Goal: Information Seeking & Learning: Learn about a topic

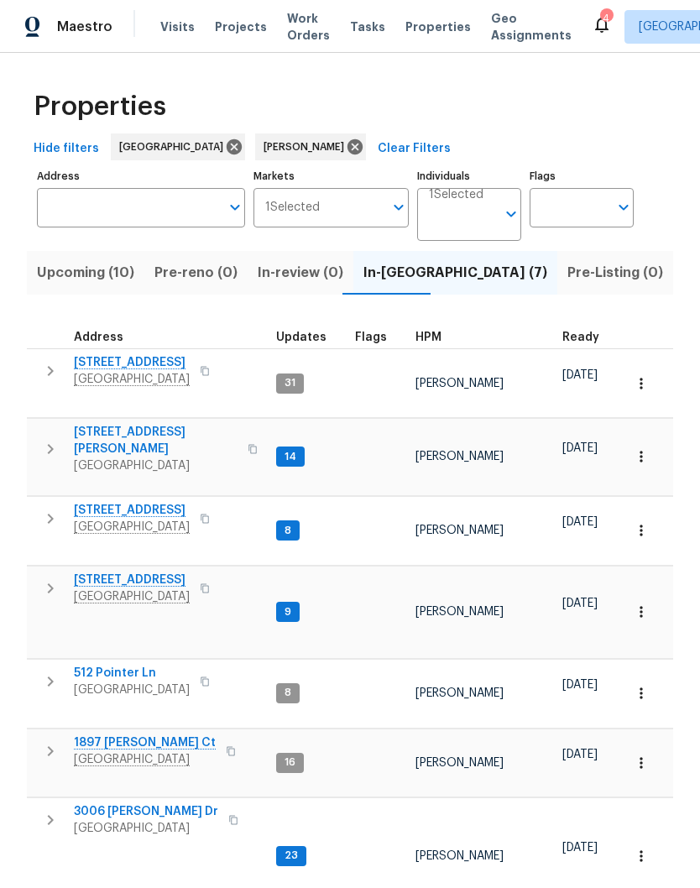
scroll to position [39, 0]
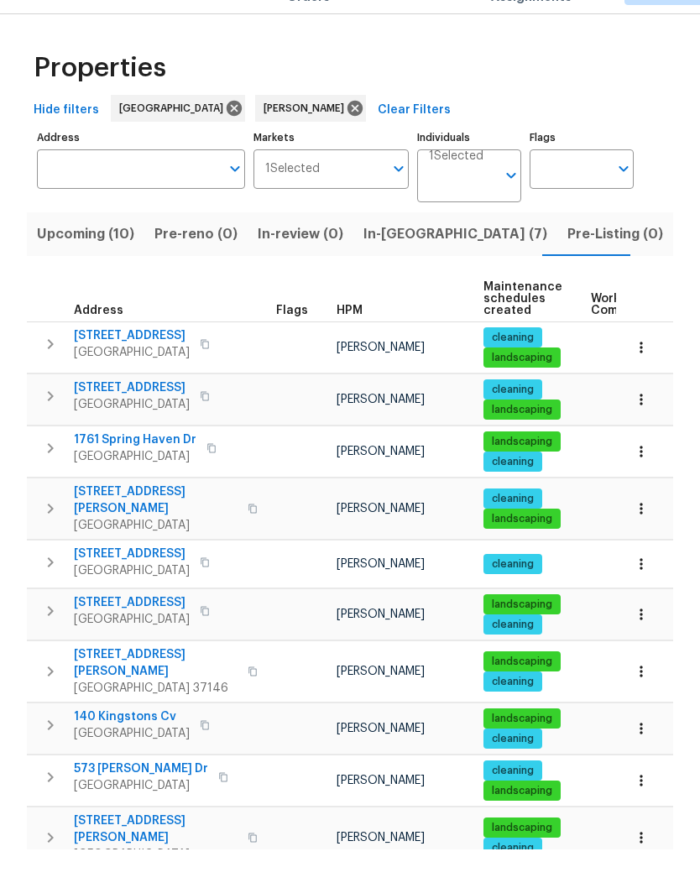
scroll to position [39, 0]
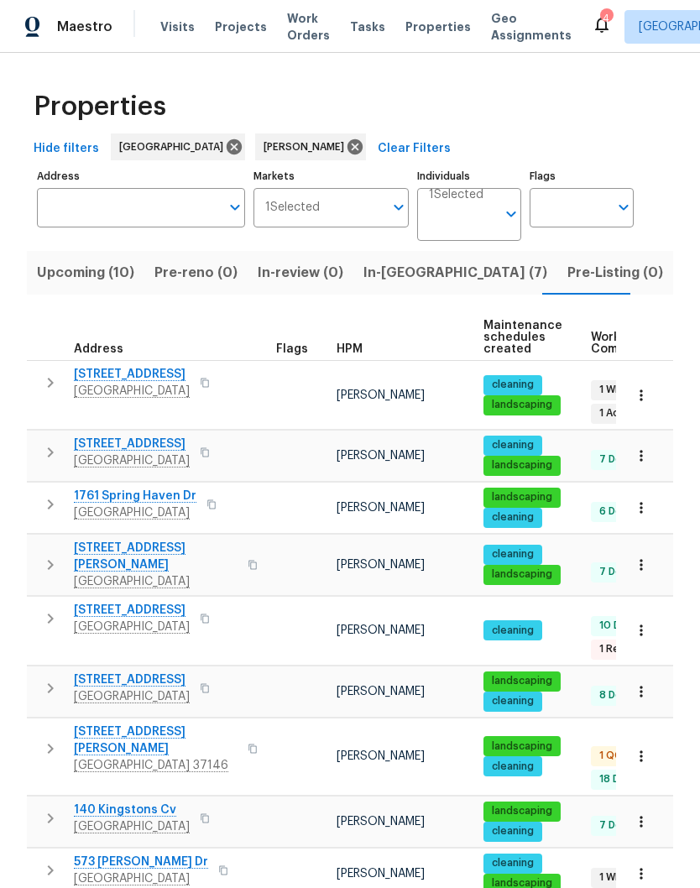
click at [160, 436] on span "[STREET_ADDRESS]" at bounding box center [132, 444] width 116 height 17
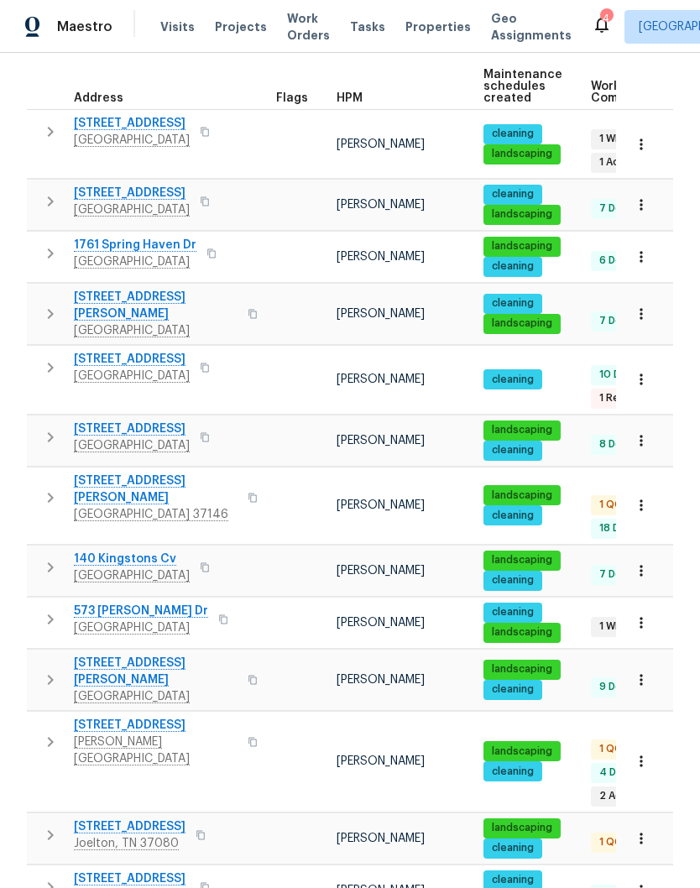
scroll to position [206, 0]
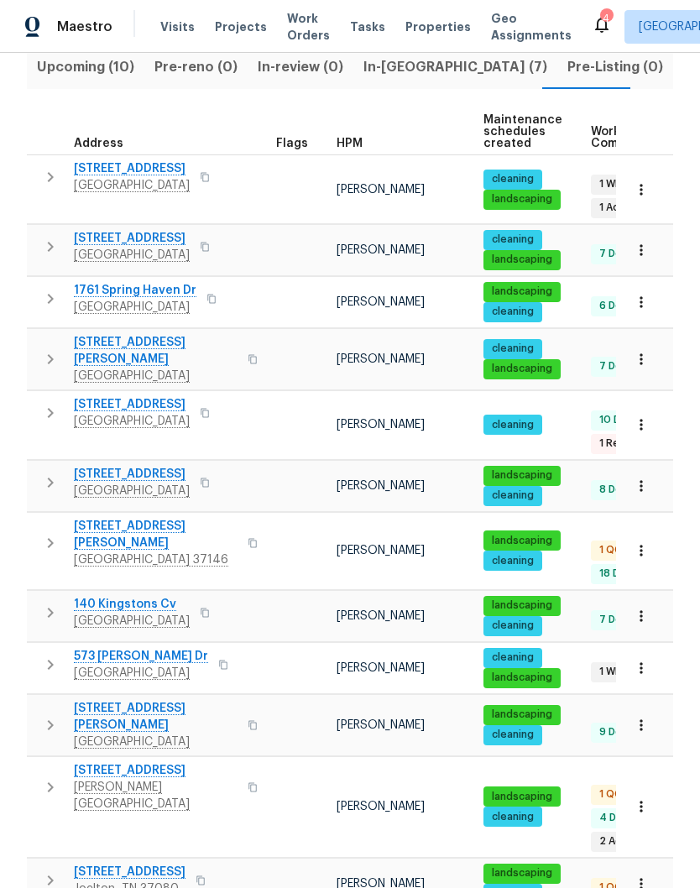
click at [648, 242] on icon "button" at bounding box center [641, 250] width 17 height 17
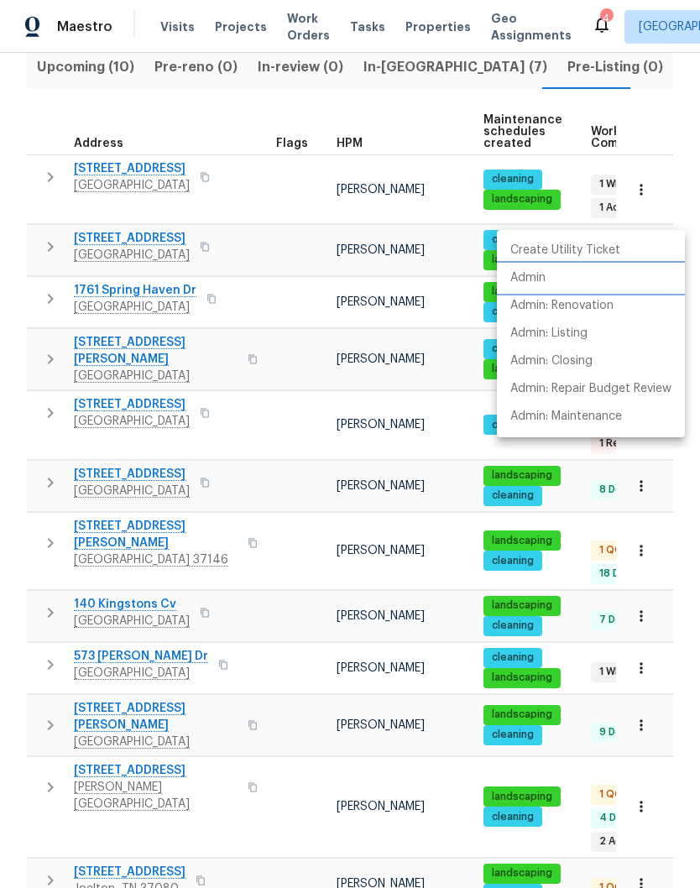
click at [543, 279] on p "Admin" at bounding box center [527, 278] width 35 height 18
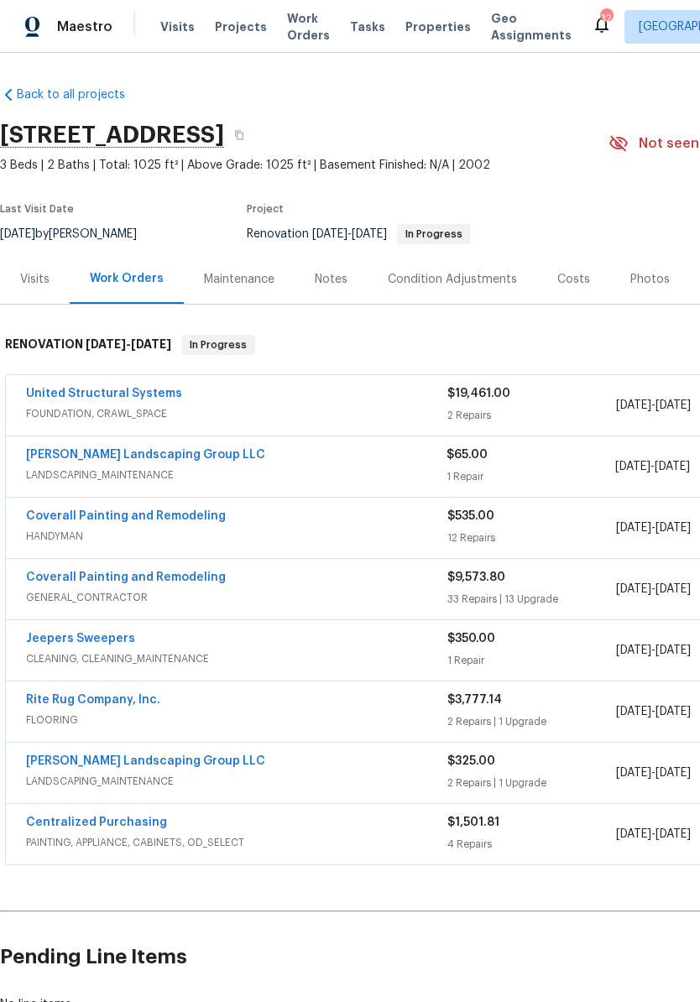
click at [175, 26] on span "Visits" at bounding box center [177, 26] width 34 height 17
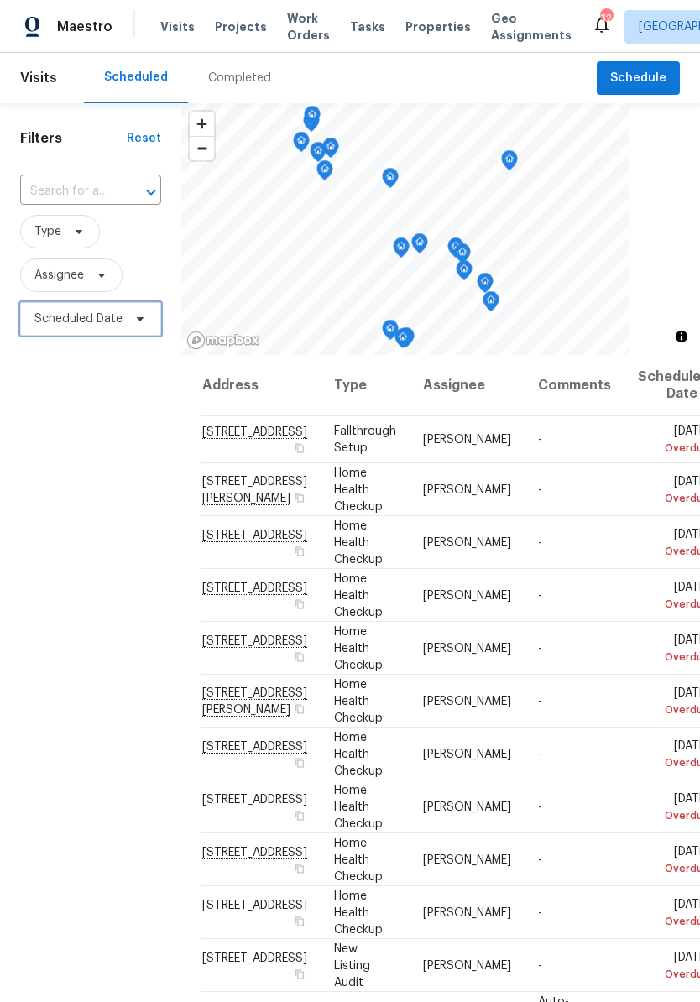
click at [134, 314] on icon at bounding box center [139, 318] width 13 height 13
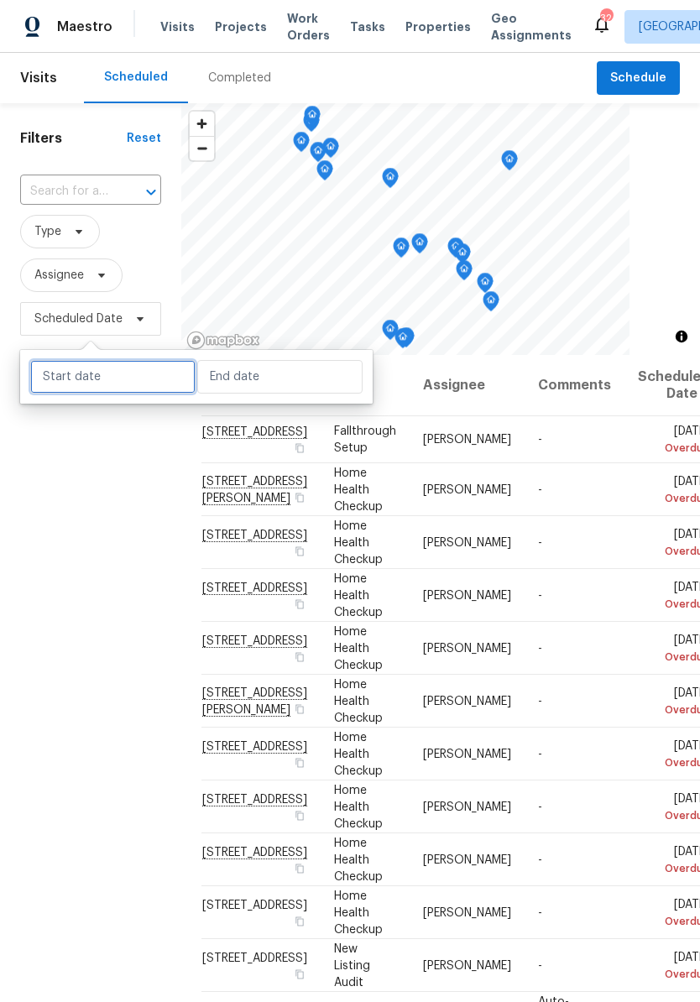
click at [136, 371] on input "text" at bounding box center [112, 377] width 165 height 34
select select "8"
select select "2025"
select select "9"
select select "2025"
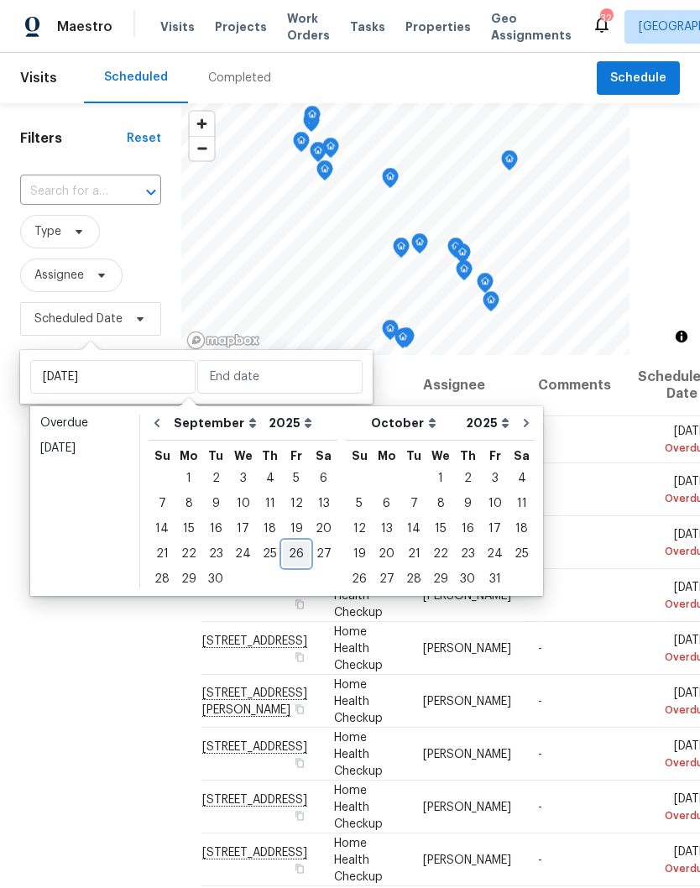
click at [295, 552] on div "26" at bounding box center [296, 554] width 27 height 24
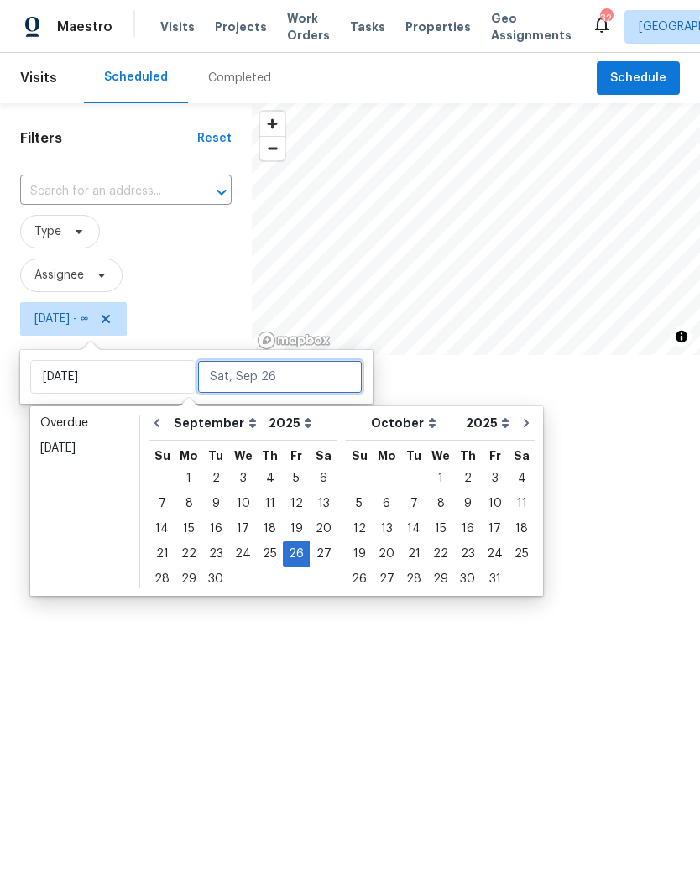
type input "Fri, Sep 26"
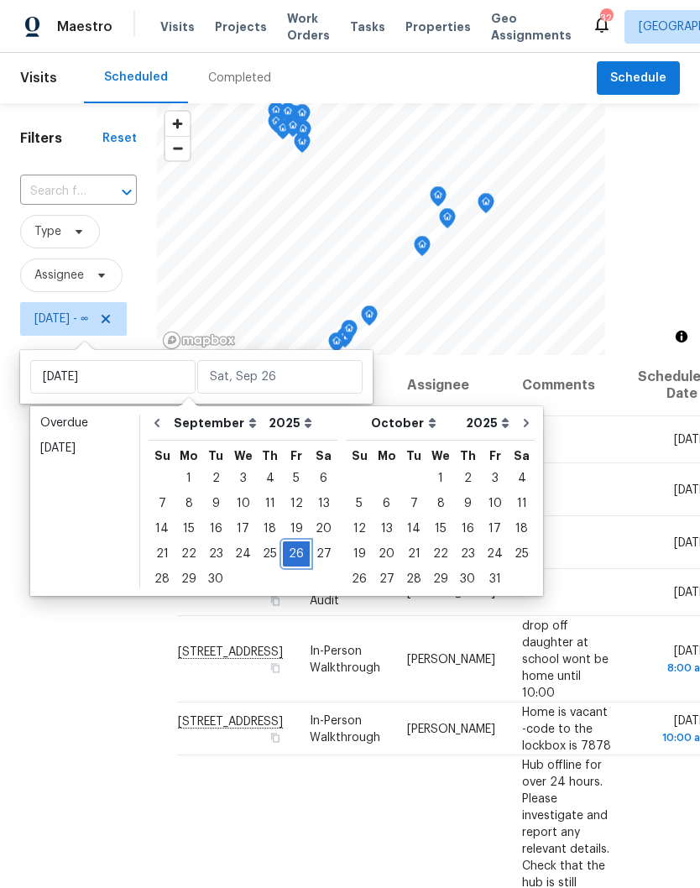
click at [297, 551] on div "26" at bounding box center [296, 554] width 27 height 24
type input "Fri, Sep 26"
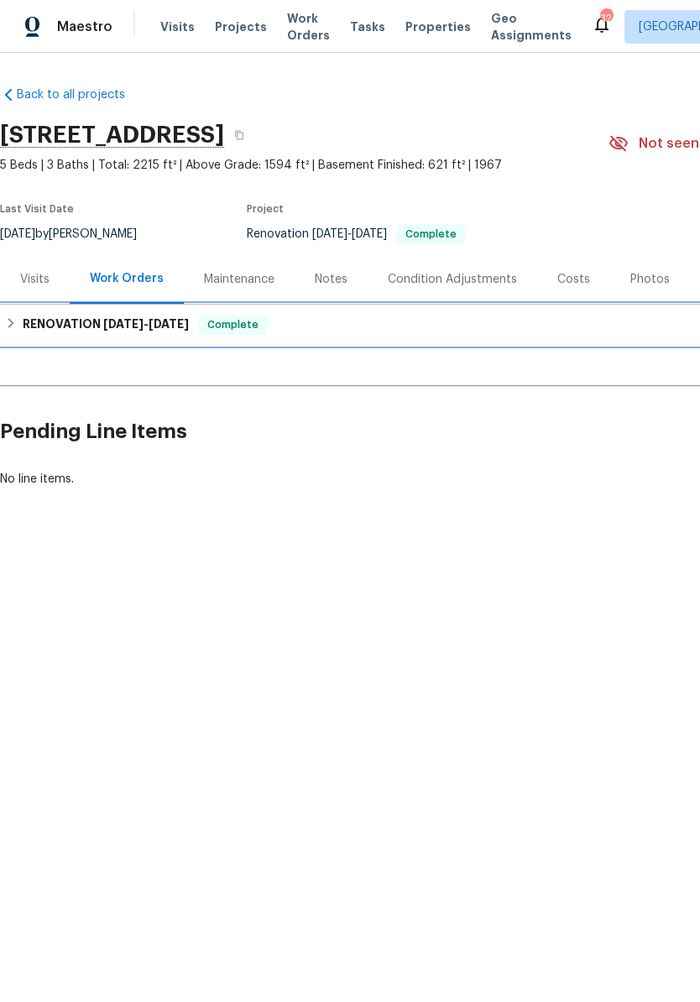
click at [157, 321] on span "[DATE]" at bounding box center [169, 324] width 40 height 12
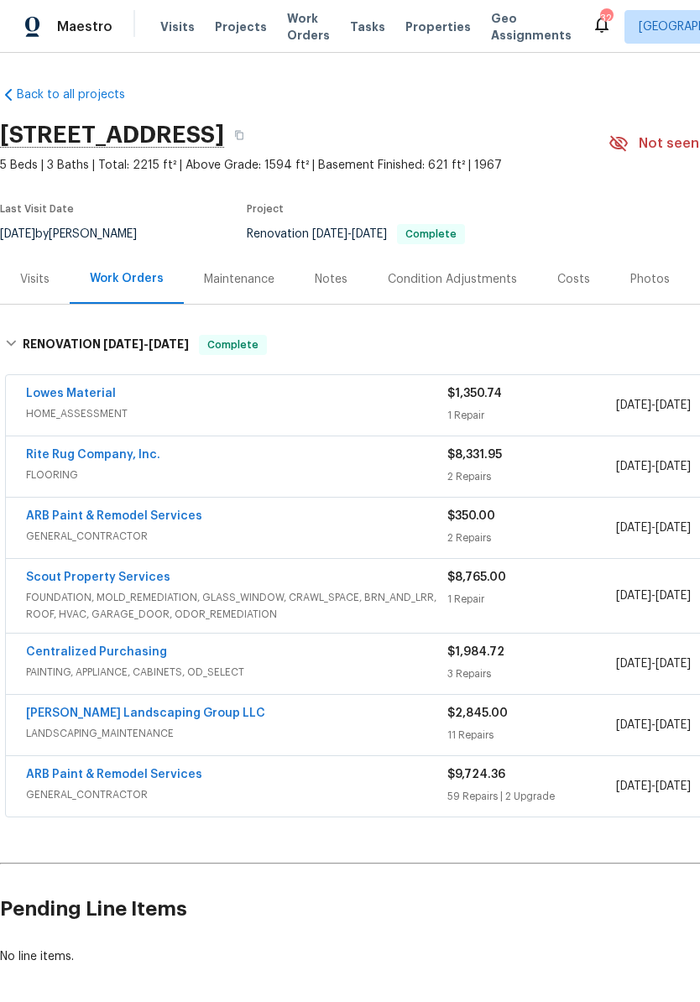
click at [644, 280] on div "Photos" at bounding box center [649, 279] width 39 height 17
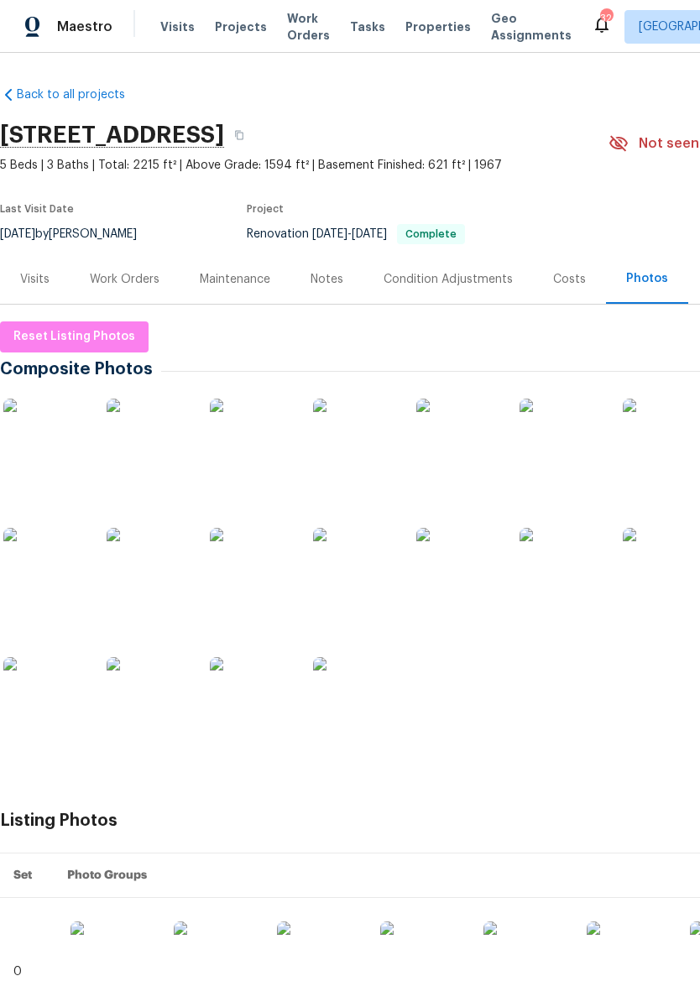
click at [277, 697] on img at bounding box center [252, 699] width 84 height 84
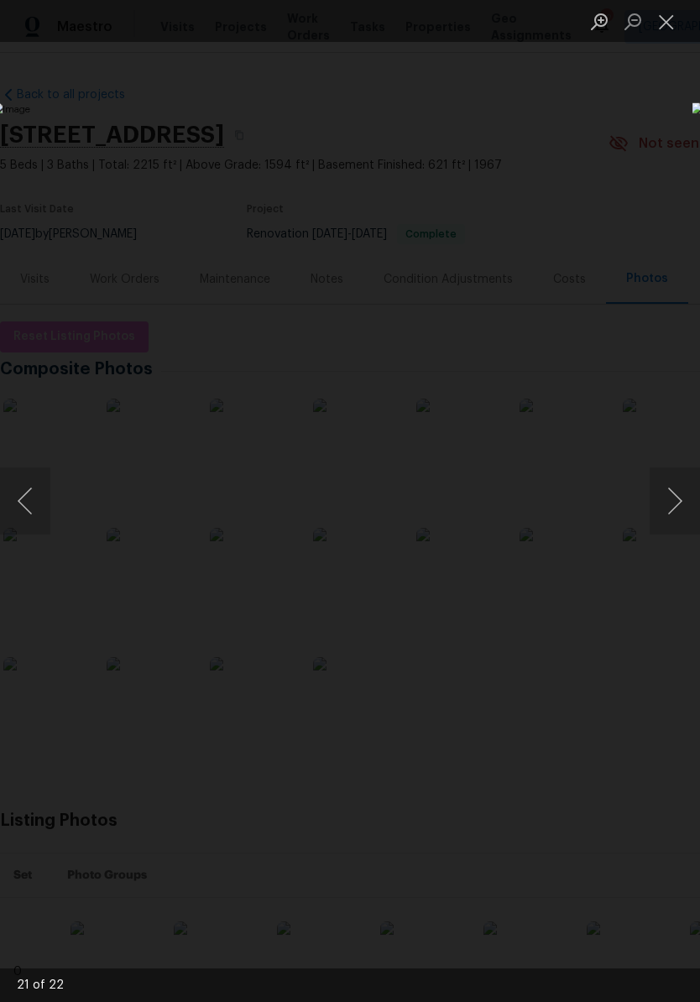
click at [676, 501] on button "Next image" at bounding box center [675, 501] width 50 height 67
click at [677, 504] on button "Next image" at bounding box center [675, 501] width 50 height 67
click at [675, 501] on button "Next image" at bounding box center [675, 501] width 50 height 67
click at [672, 511] on button "Next image" at bounding box center [675, 501] width 50 height 67
click at [677, 515] on button "Next image" at bounding box center [675, 501] width 50 height 67
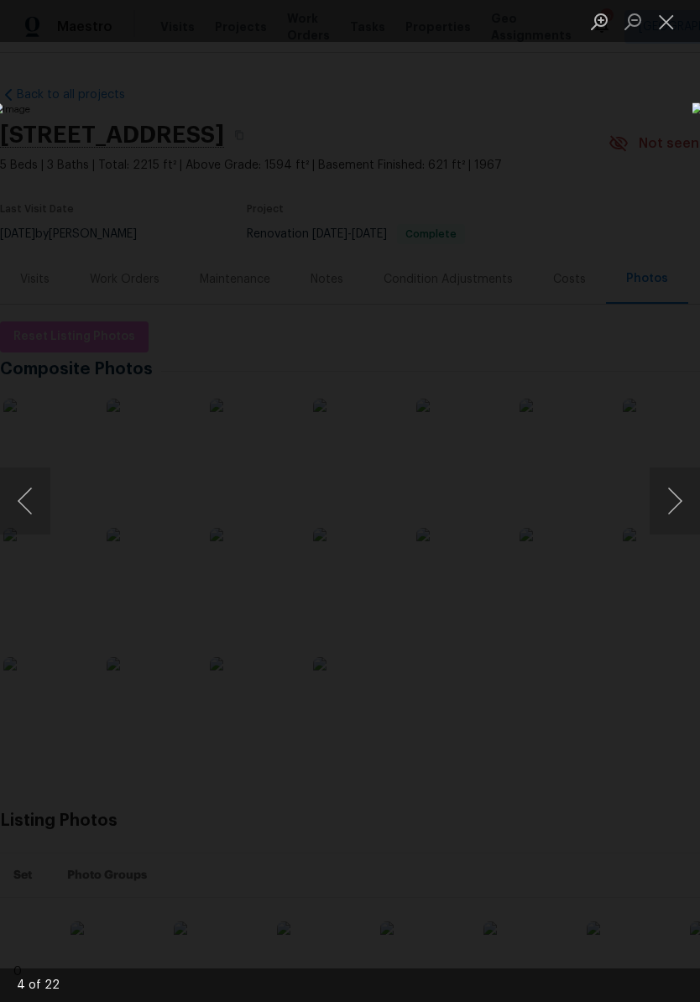
click at [676, 506] on button "Next image" at bounding box center [675, 501] width 50 height 67
click at [676, 503] on button "Next image" at bounding box center [675, 501] width 50 height 67
click at [674, 505] on button "Next image" at bounding box center [675, 501] width 50 height 67
click at [687, 511] on button "Next image" at bounding box center [675, 501] width 50 height 67
click at [678, 511] on button "Next image" at bounding box center [675, 501] width 50 height 67
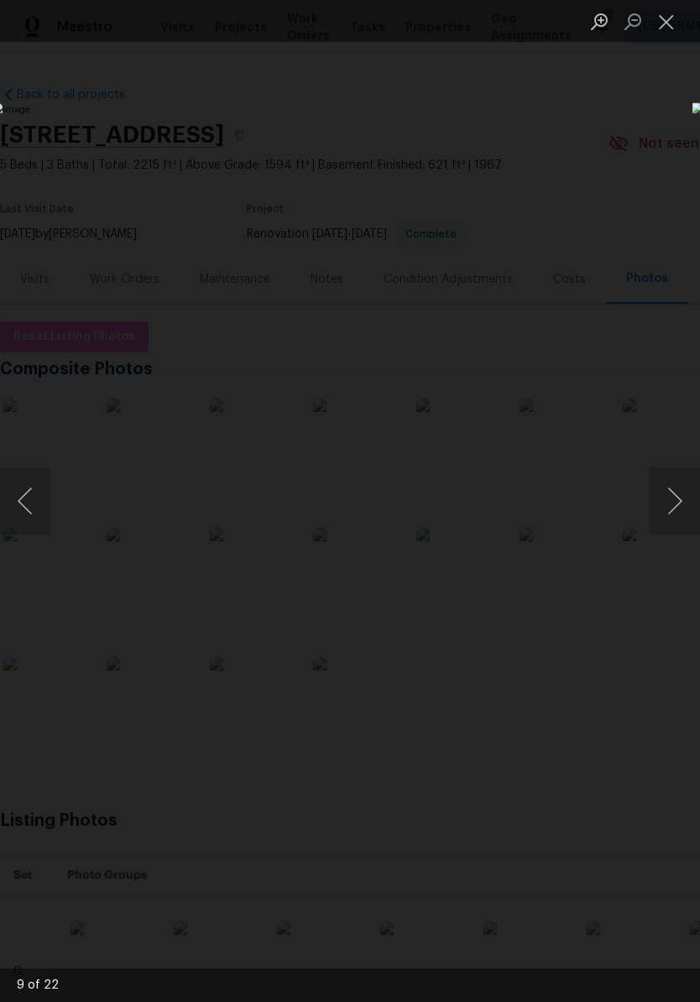
click at [681, 501] on button "Next image" at bounding box center [675, 501] width 50 height 67
click at [676, 500] on button "Next image" at bounding box center [675, 501] width 50 height 67
click at [679, 500] on button "Next image" at bounding box center [675, 501] width 50 height 67
click at [683, 507] on button "Next image" at bounding box center [675, 501] width 50 height 67
click at [675, 504] on button "Next image" at bounding box center [675, 501] width 50 height 67
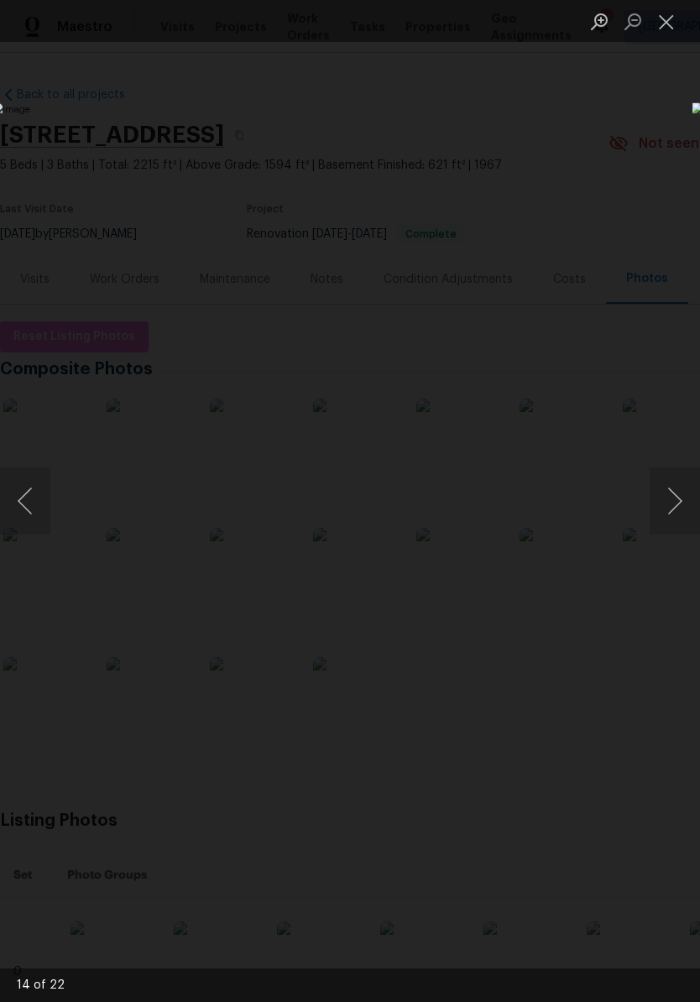
click at [682, 502] on button "Next image" at bounding box center [675, 501] width 50 height 67
click at [684, 502] on button "Next image" at bounding box center [675, 501] width 50 height 67
click at [683, 500] on button "Next image" at bounding box center [675, 501] width 50 height 67
click at [684, 501] on button "Next image" at bounding box center [675, 501] width 50 height 67
click at [682, 502] on button "Next image" at bounding box center [675, 501] width 50 height 67
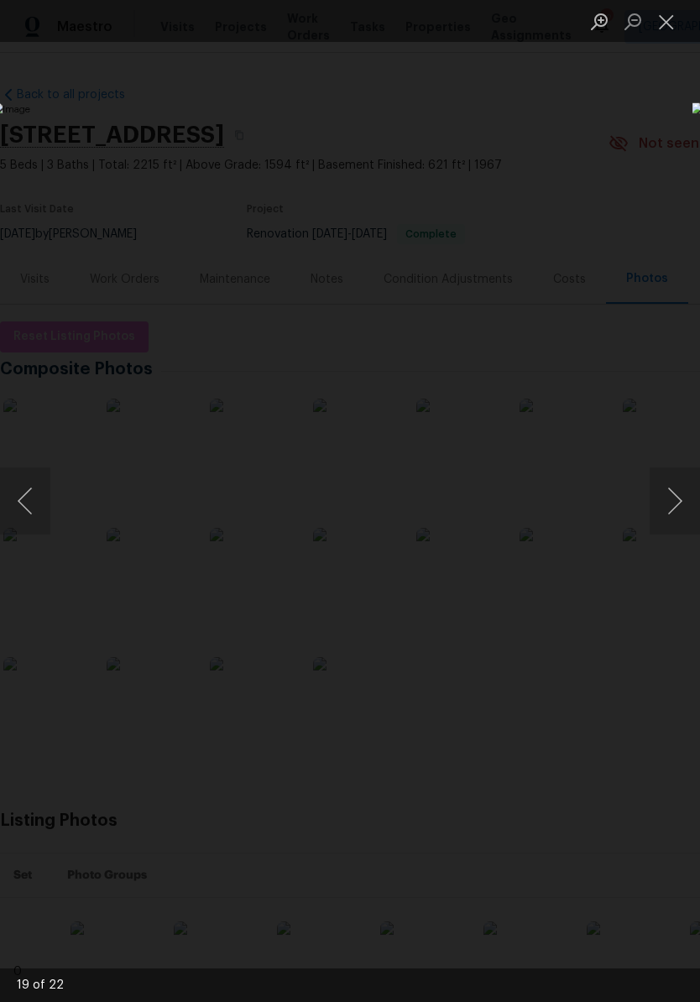
click at [681, 504] on button "Next image" at bounding box center [675, 501] width 50 height 67
click at [687, 504] on button "Next image" at bounding box center [675, 501] width 50 height 67
click at [689, 501] on button "Next image" at bounding box center [675, 501] width 50 height 67
click at [672, 22] on button "Close lightbox" at bounding box center [667, 21] width 34 height 29
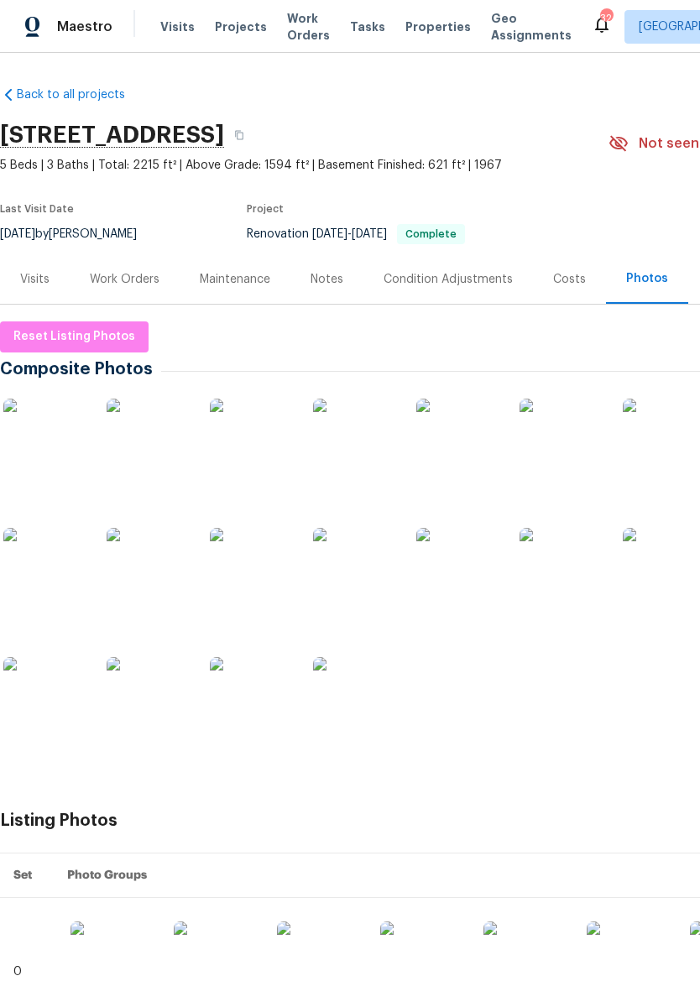
click at [341, 280] on div "Notes" at bounding box center [327, 279] width 33 height 17
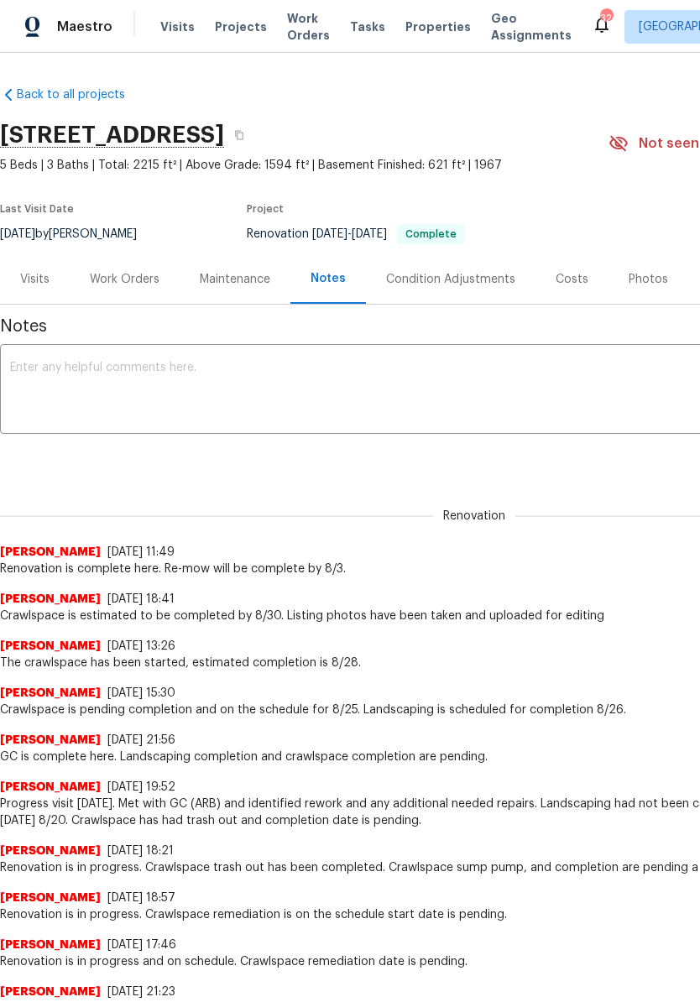
click at [576, 285] on div "Costs" at bounding box center [572, 279] width 33 height 17
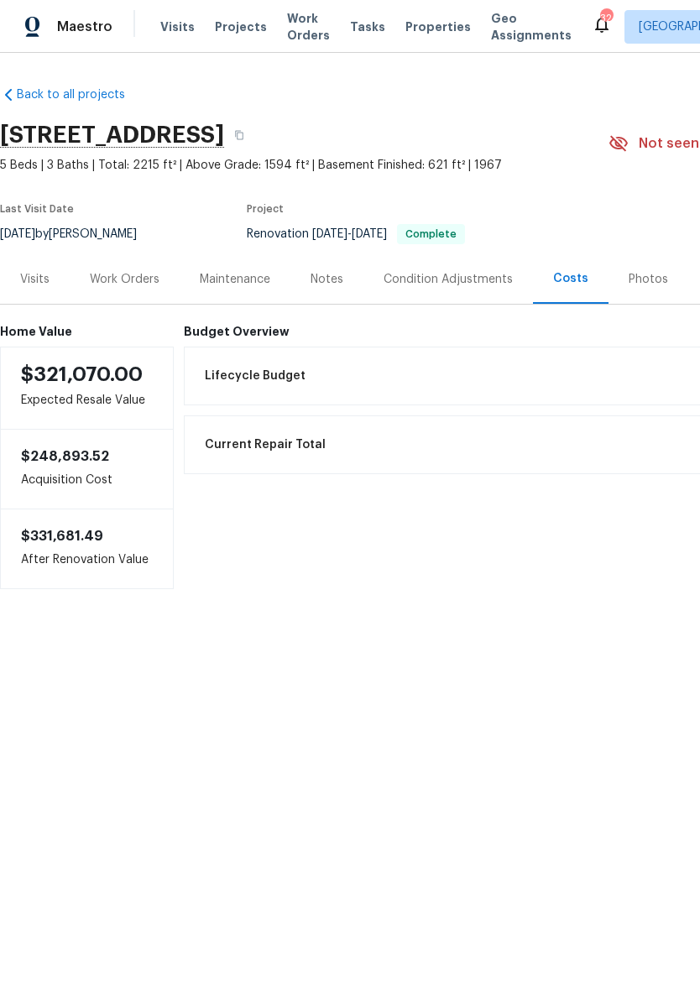
click at [422, 280] on div "Condition Adjustments" at bounding box center [448, 279] width 129 height 17
